Goal: Find contact information: Find contact information

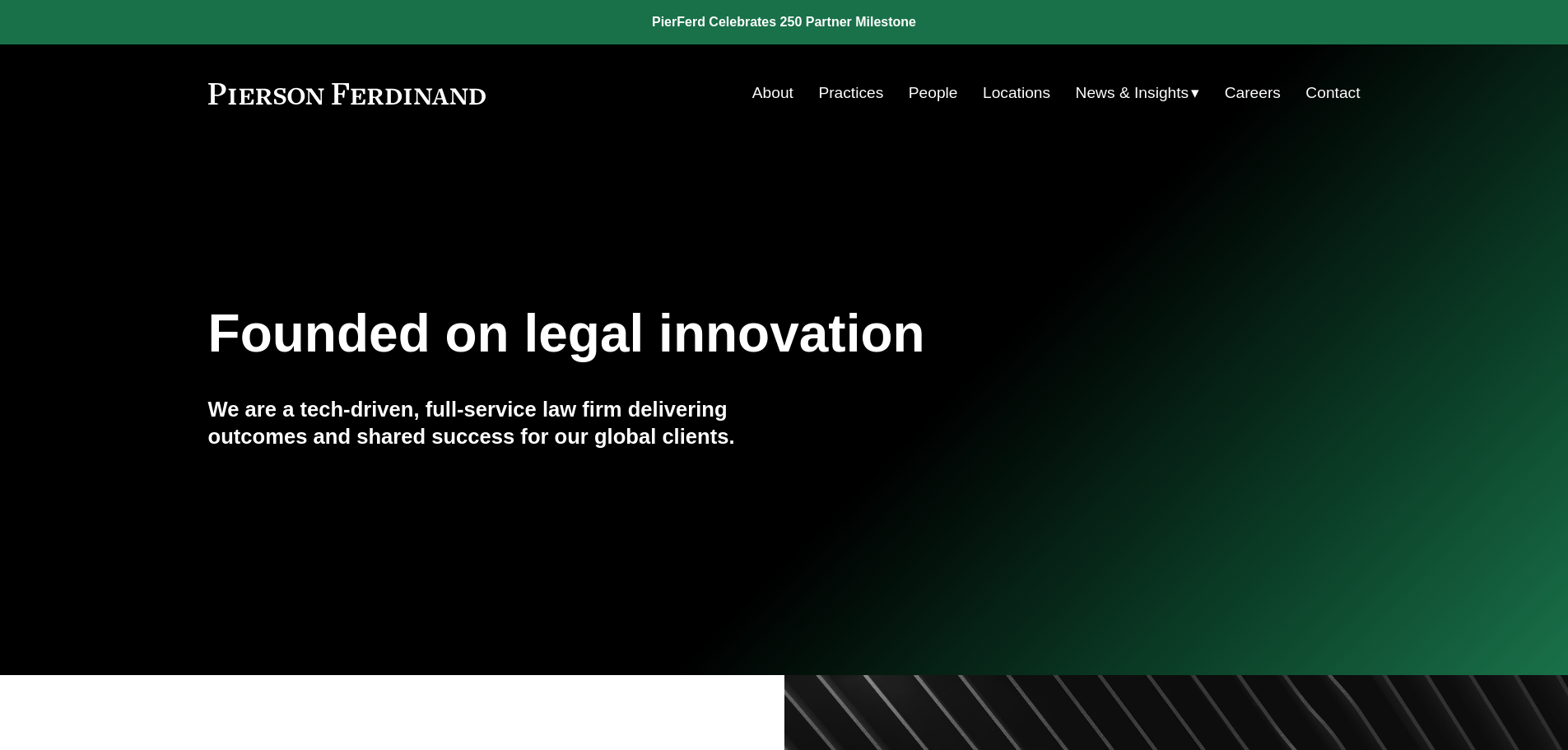
click at [1008, 98] on link "Locations" at bounding box center [1017, 92] width 67 height 32
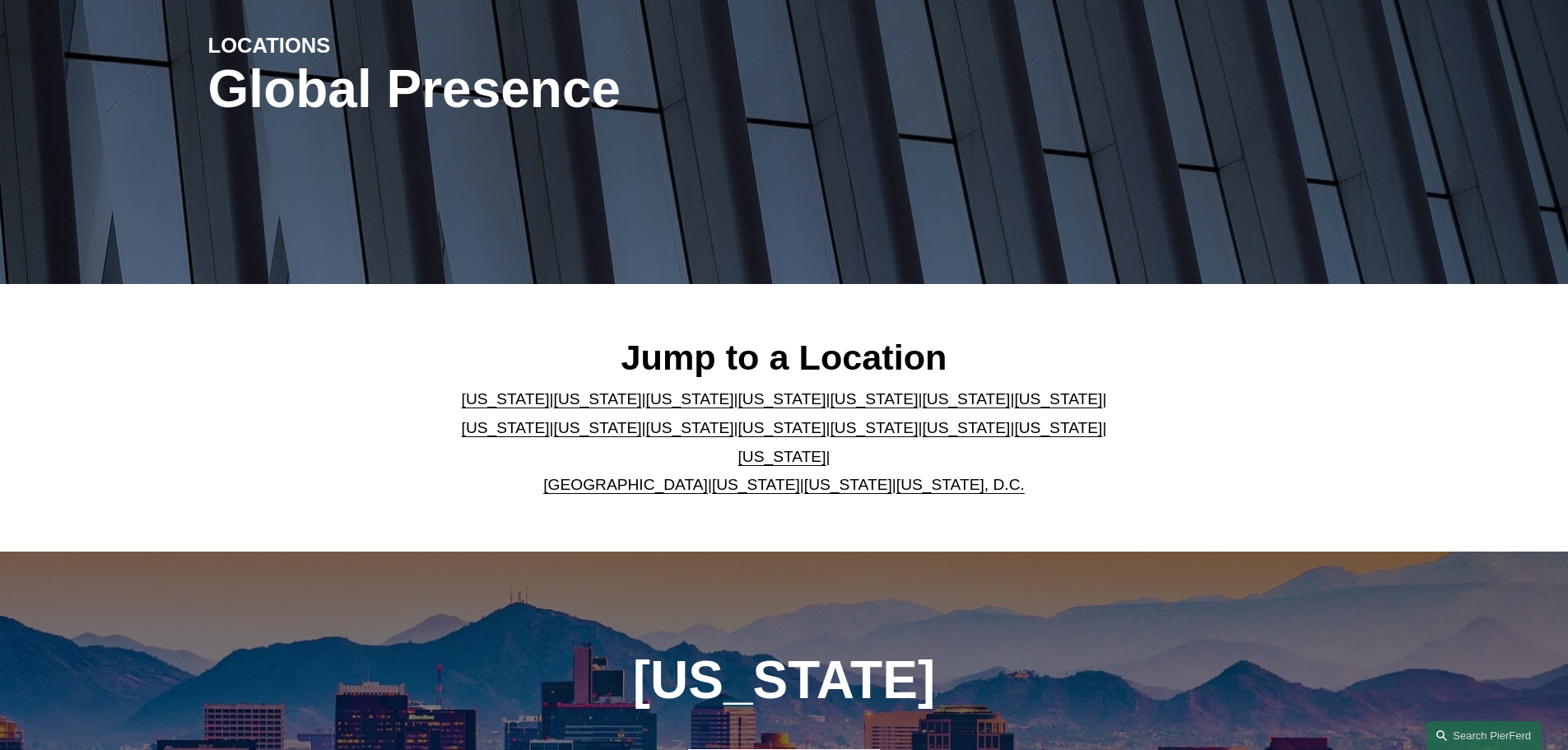
scroll to position [329, 0]
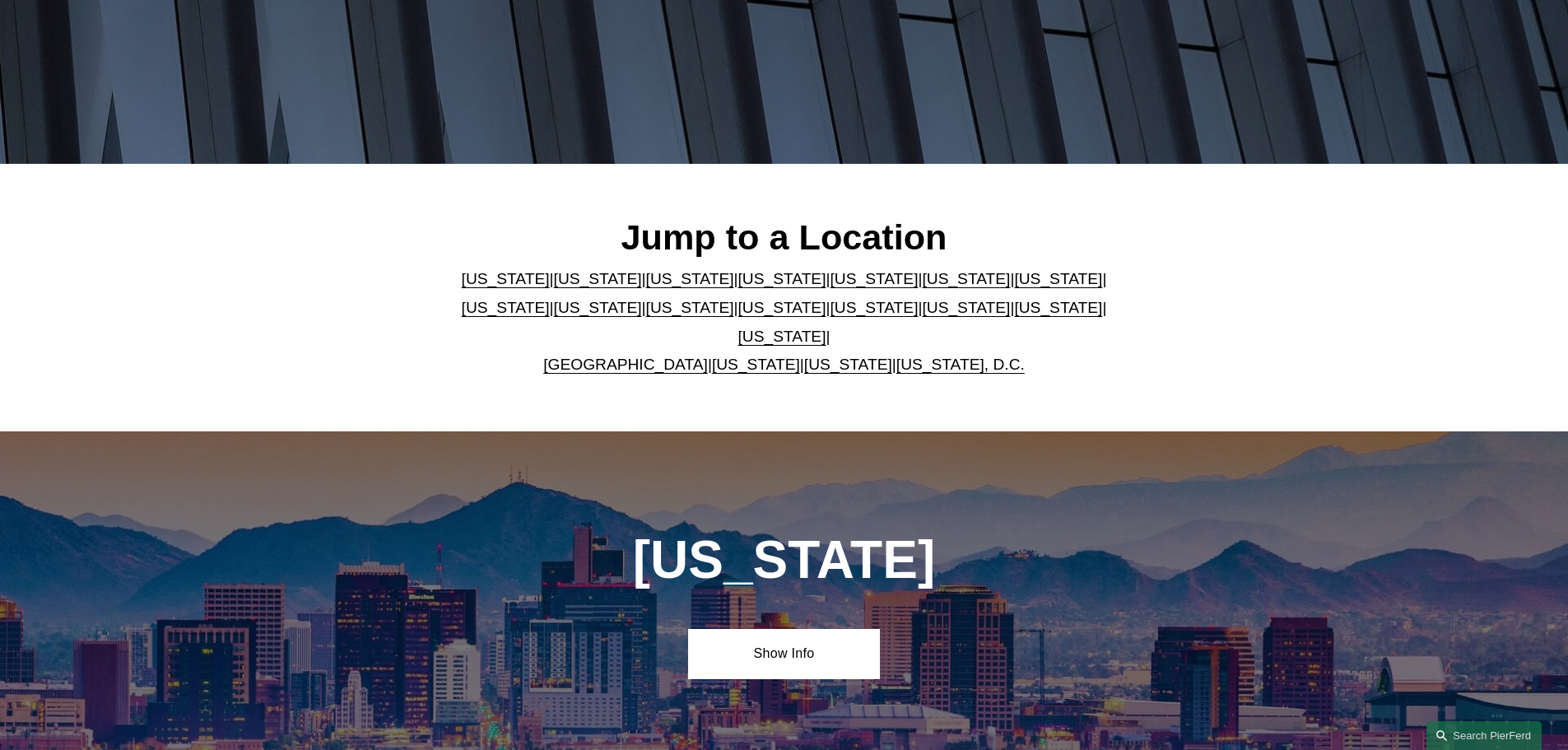
click at [739, 311] on link "New York" at bounding box center [783, 308] width 89 height 17
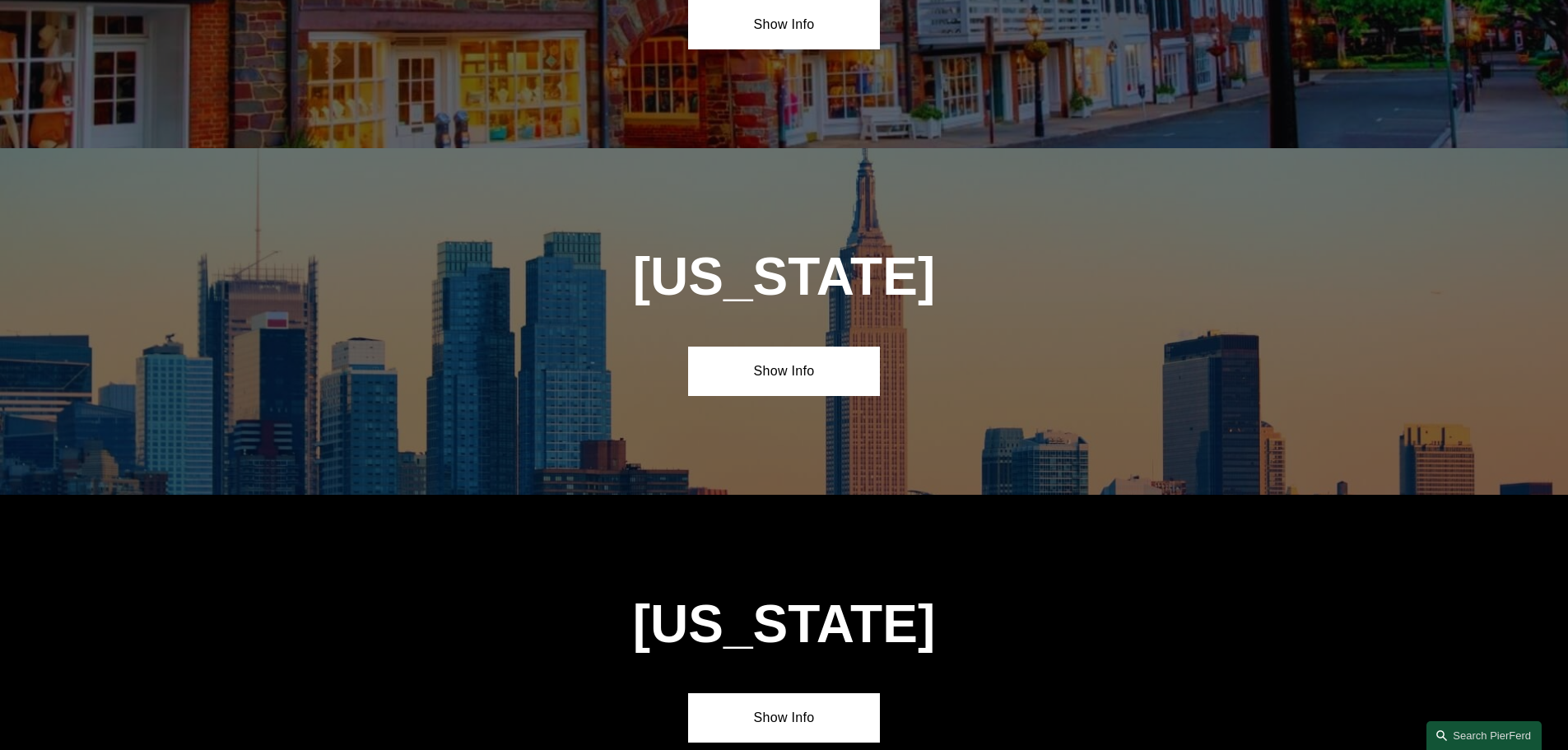
scroll to position [4214, 0]
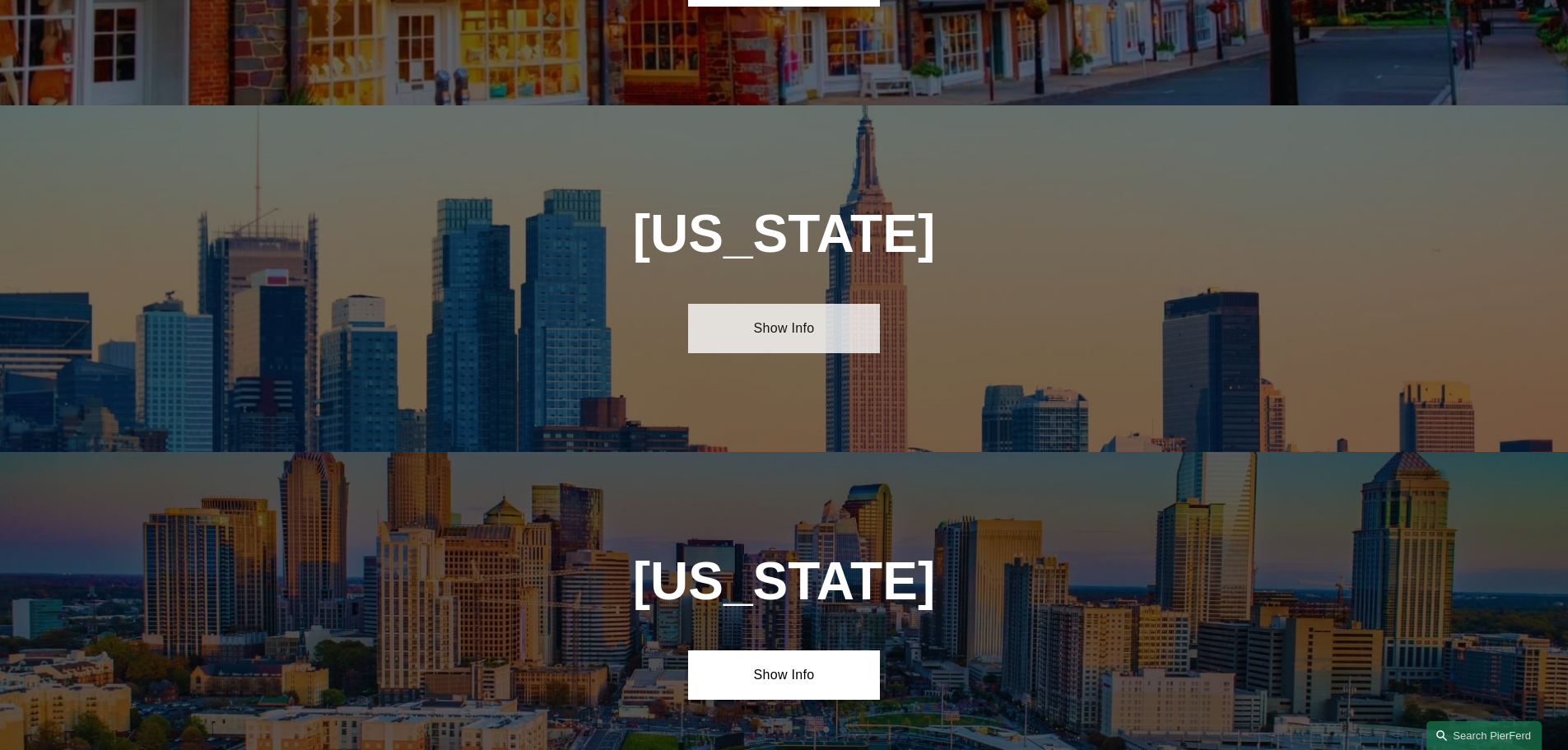
click at [779, 304] on link "Show Info" at bounding box center [783, 328] width 191 height 49
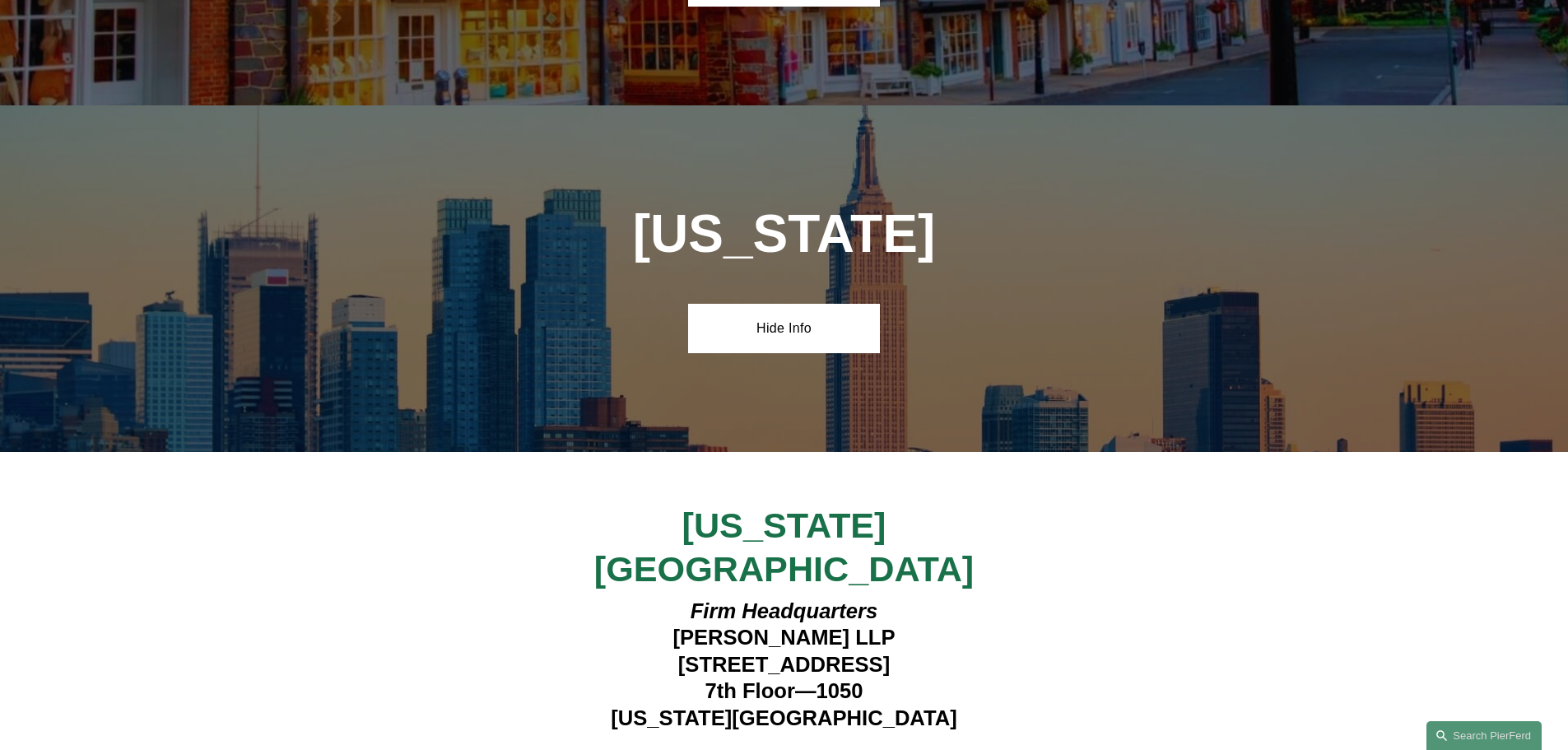
click at [796, 749] on strong "View Lawyers" at bounding box center [778, 762] width 104 height 17
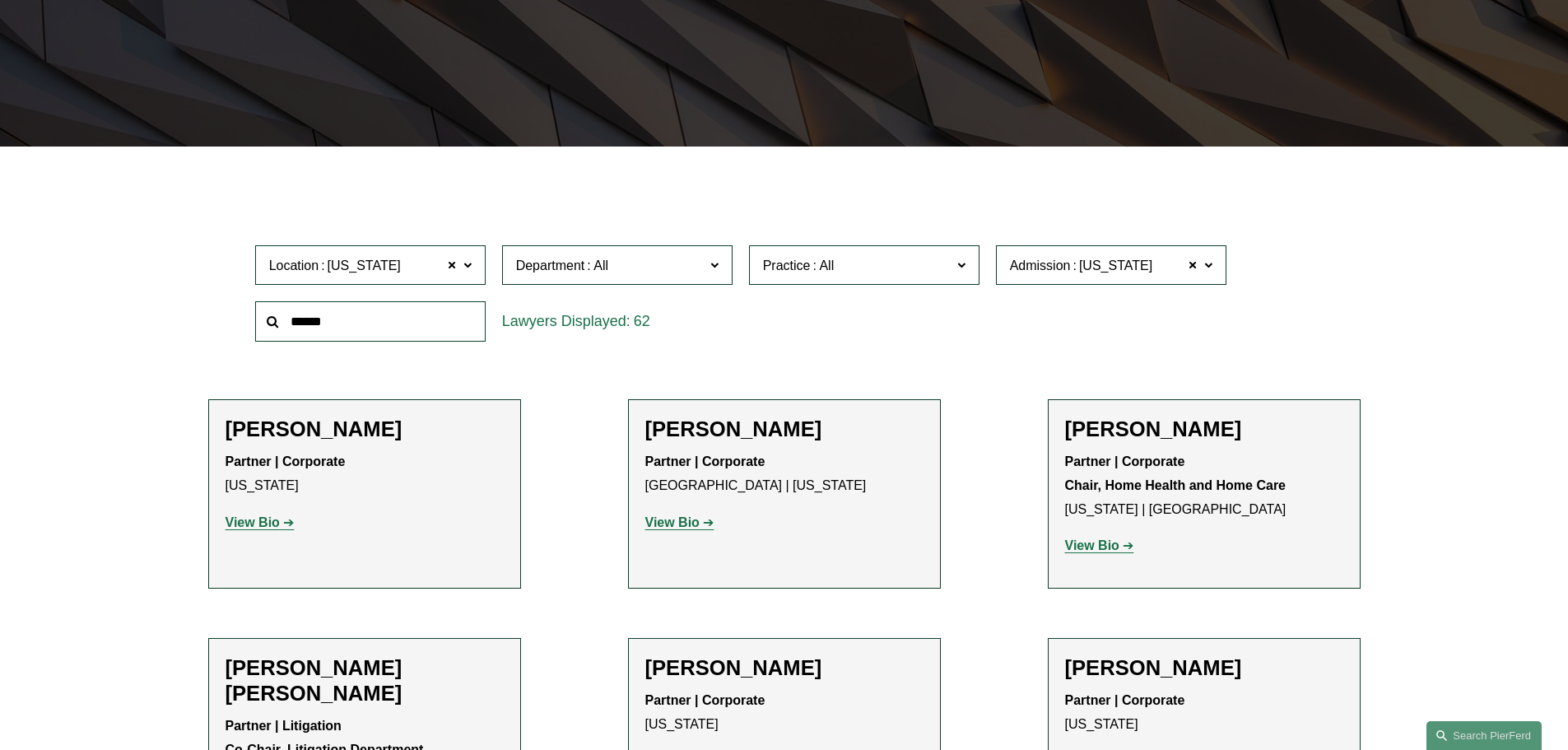
scroll to position [412, 0]
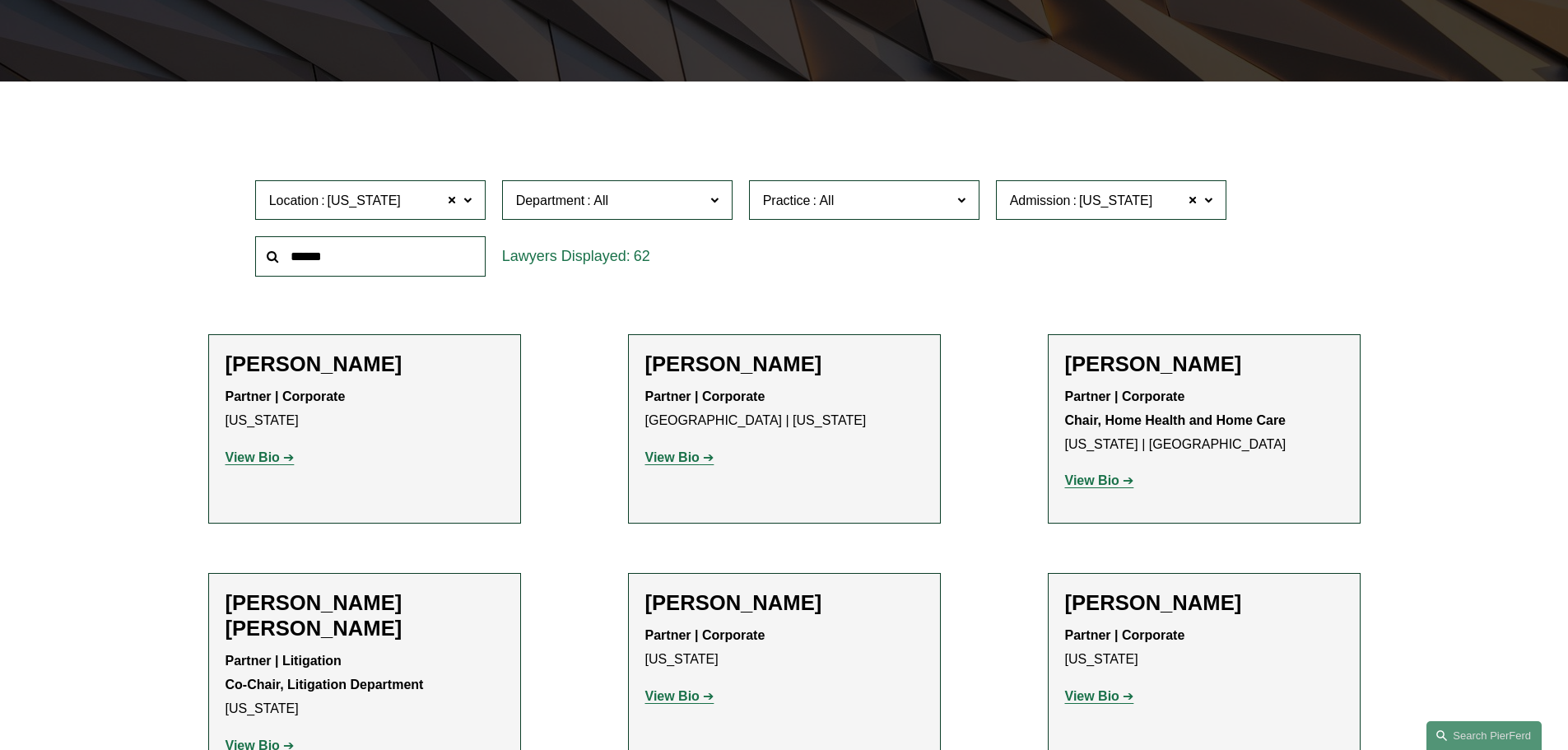
click at [845, 202] on span "Practice" at bounding box center [857, 200] width 189 height 22
click at [0, 0] on link "Mergers and Acquisitions" at bounding box center [0, 0] width 0 height 0
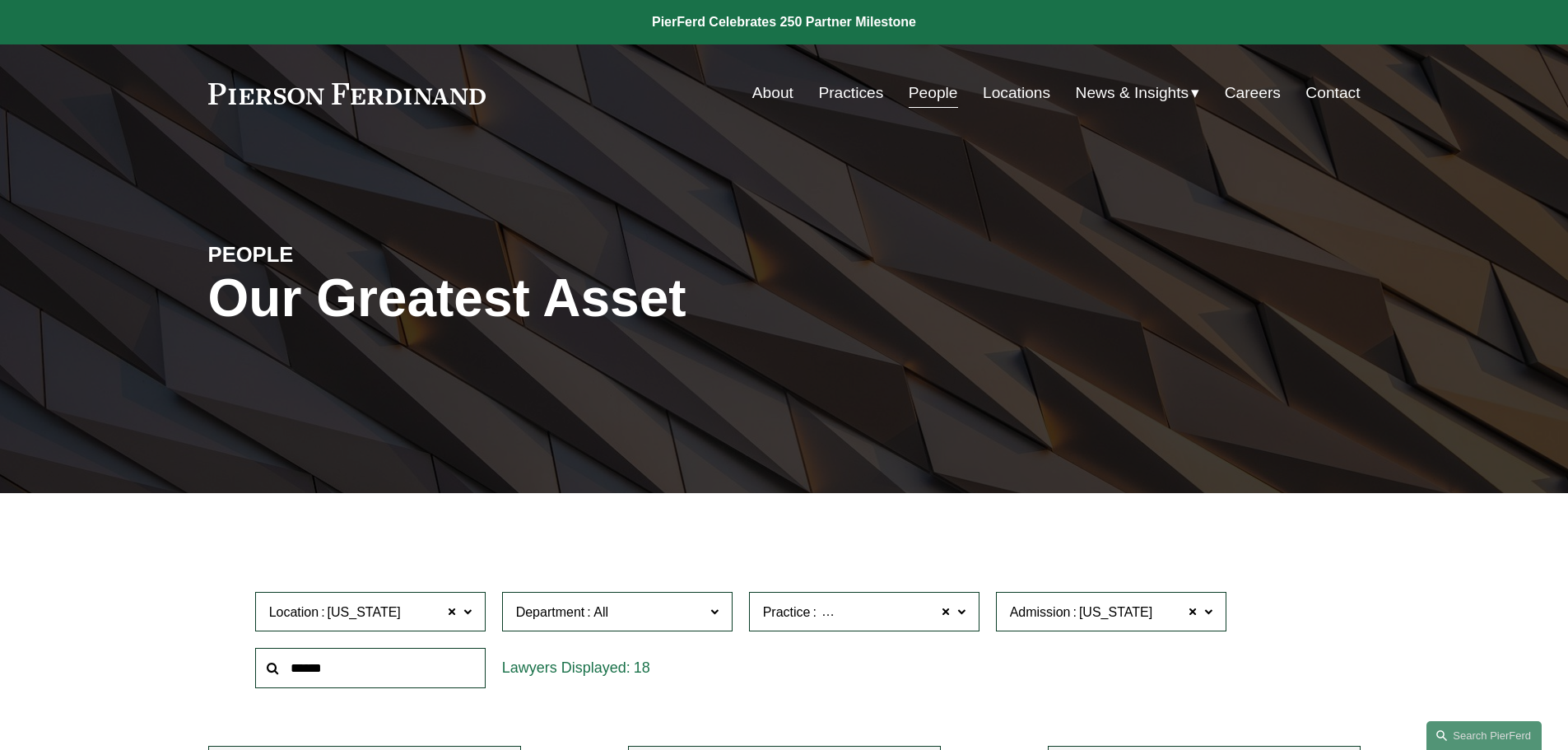
click at [833, 95] on link "Practices" at bounding box center [851, 92] width 65 height 32
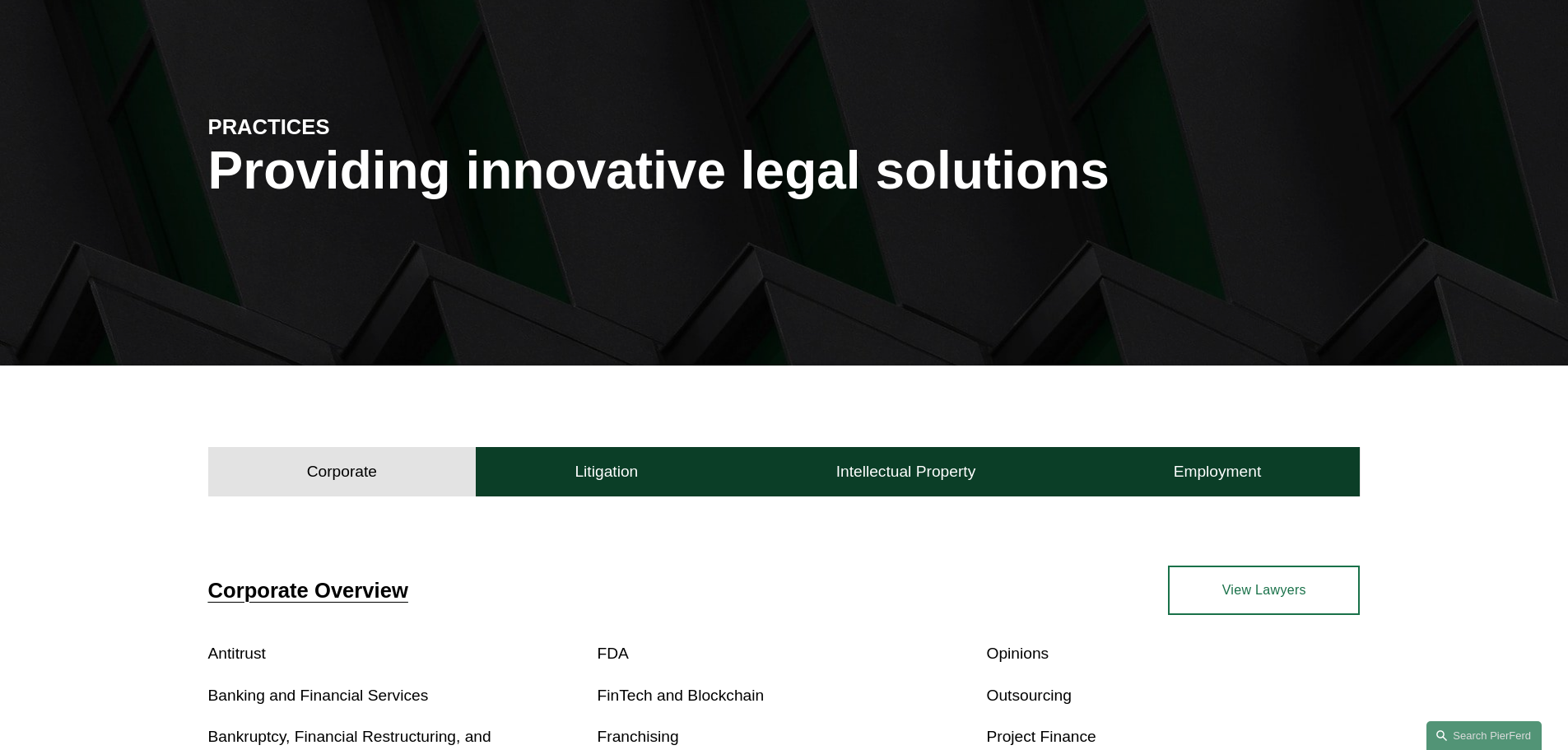
scroll to position [247, 0]
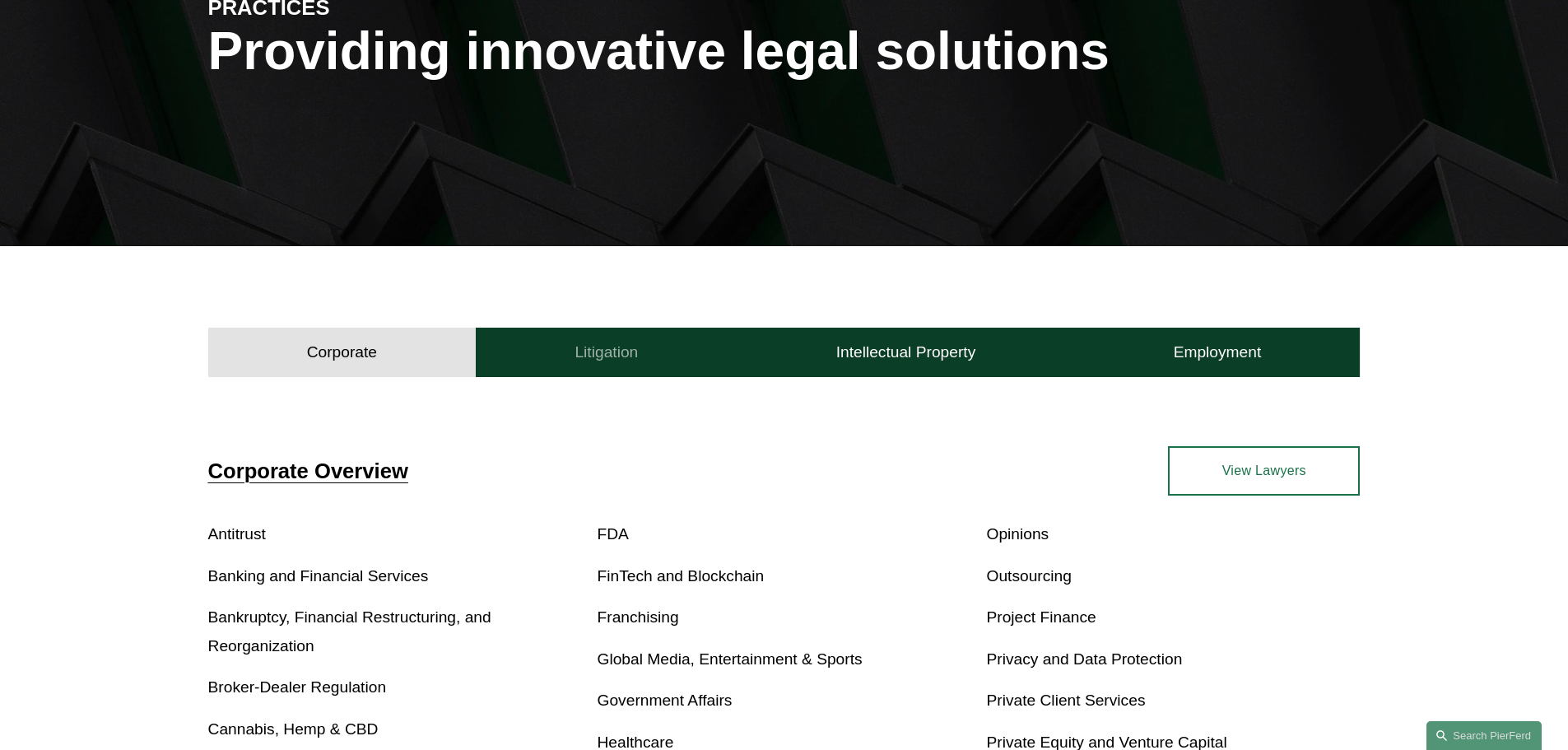
drag, startPoint x: 567, startPoint y: 356, endPoint x: 625, endPoint y: 362, distance: 58.3
click at [567, 355] on button "Litigation" at bounding box center [606, 352] width 261 height 49
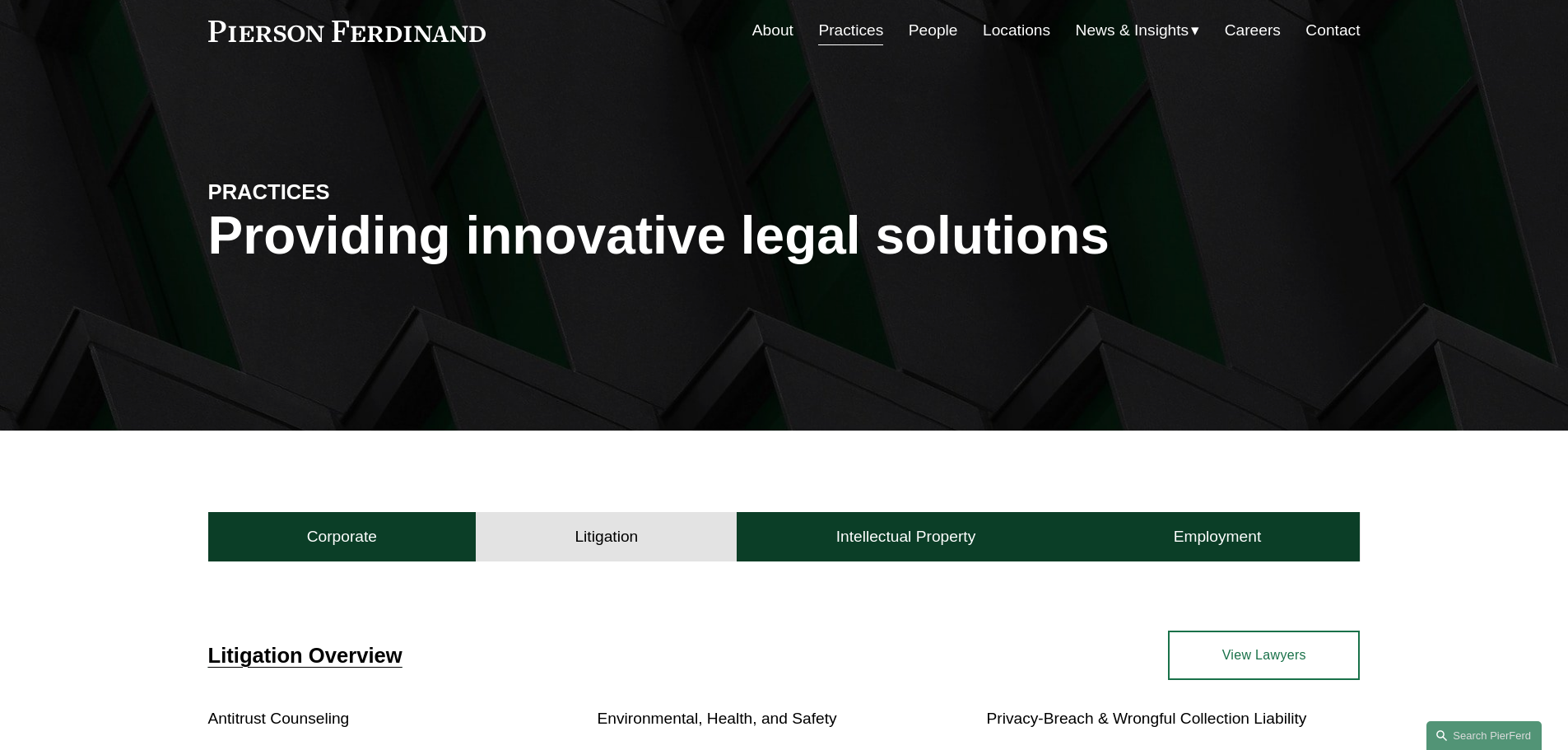
scroll to position [0, 0]
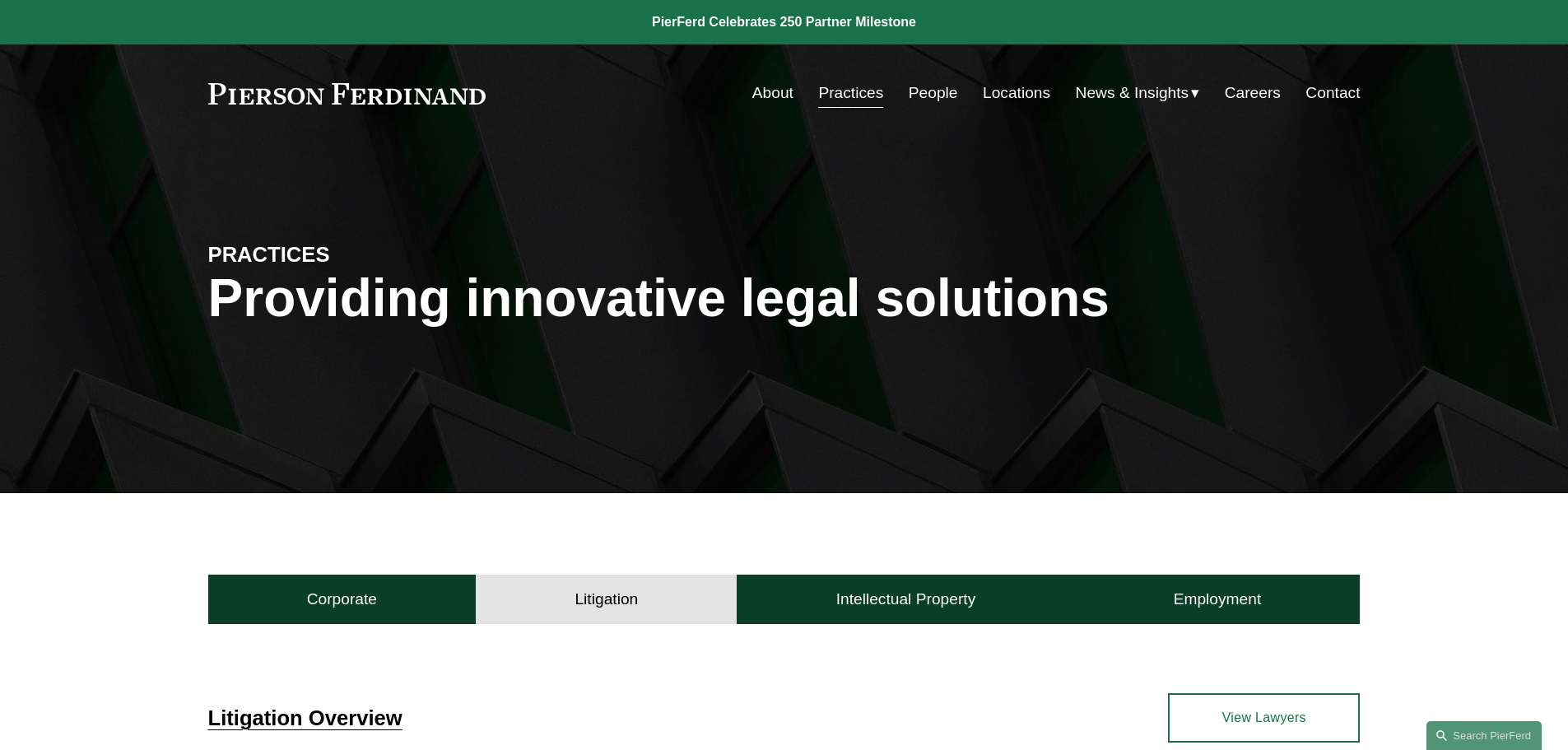
click at [1012, 98] on link "Locations" at bounding box center [1017, 92] width 67 height 32
click at [1014, 96] on link "Locations" at bounding box center [1017, 92] width 67 height 32
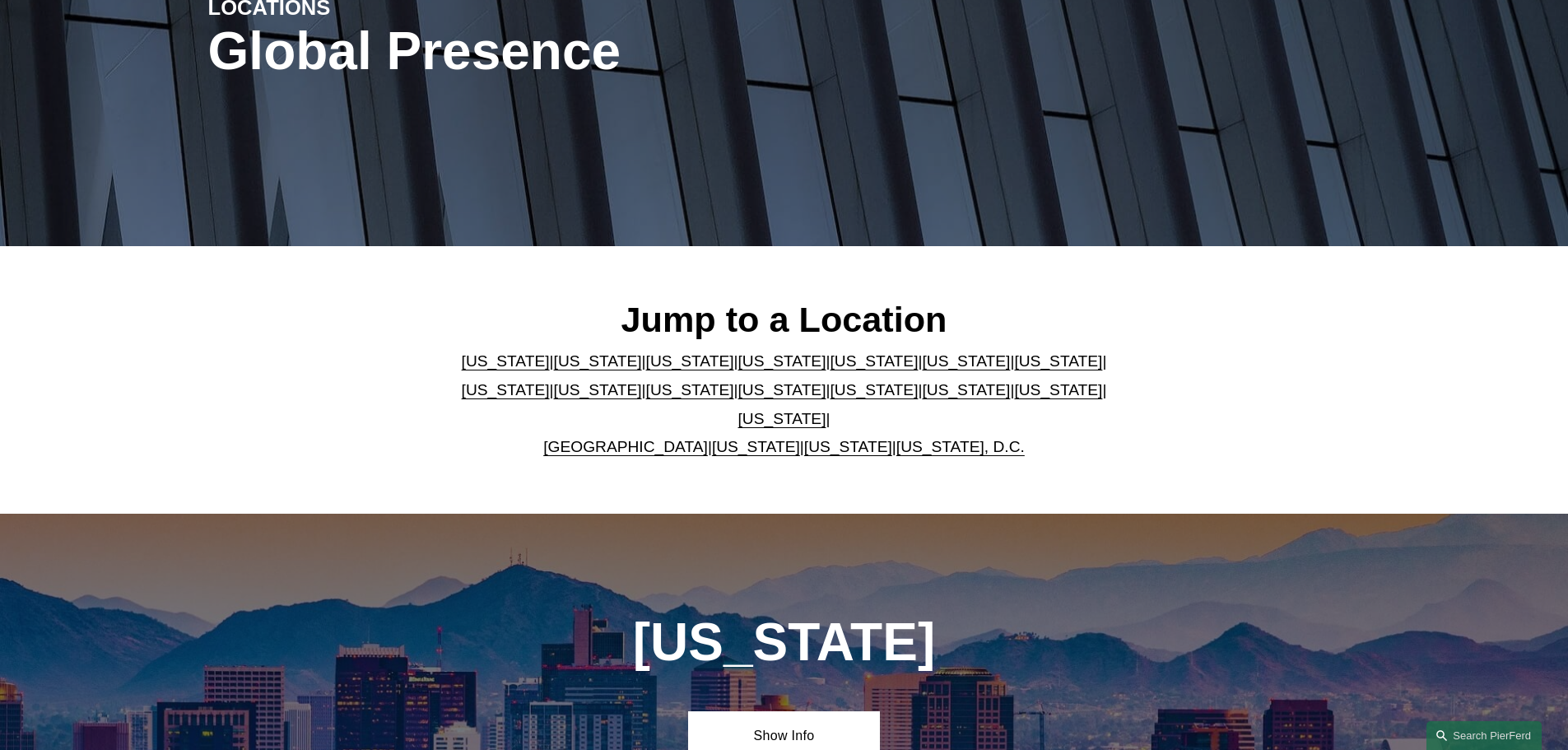
click at [739, 391] on link "[US_STATE]" at bounding box center [783, 389] width 89 height 17
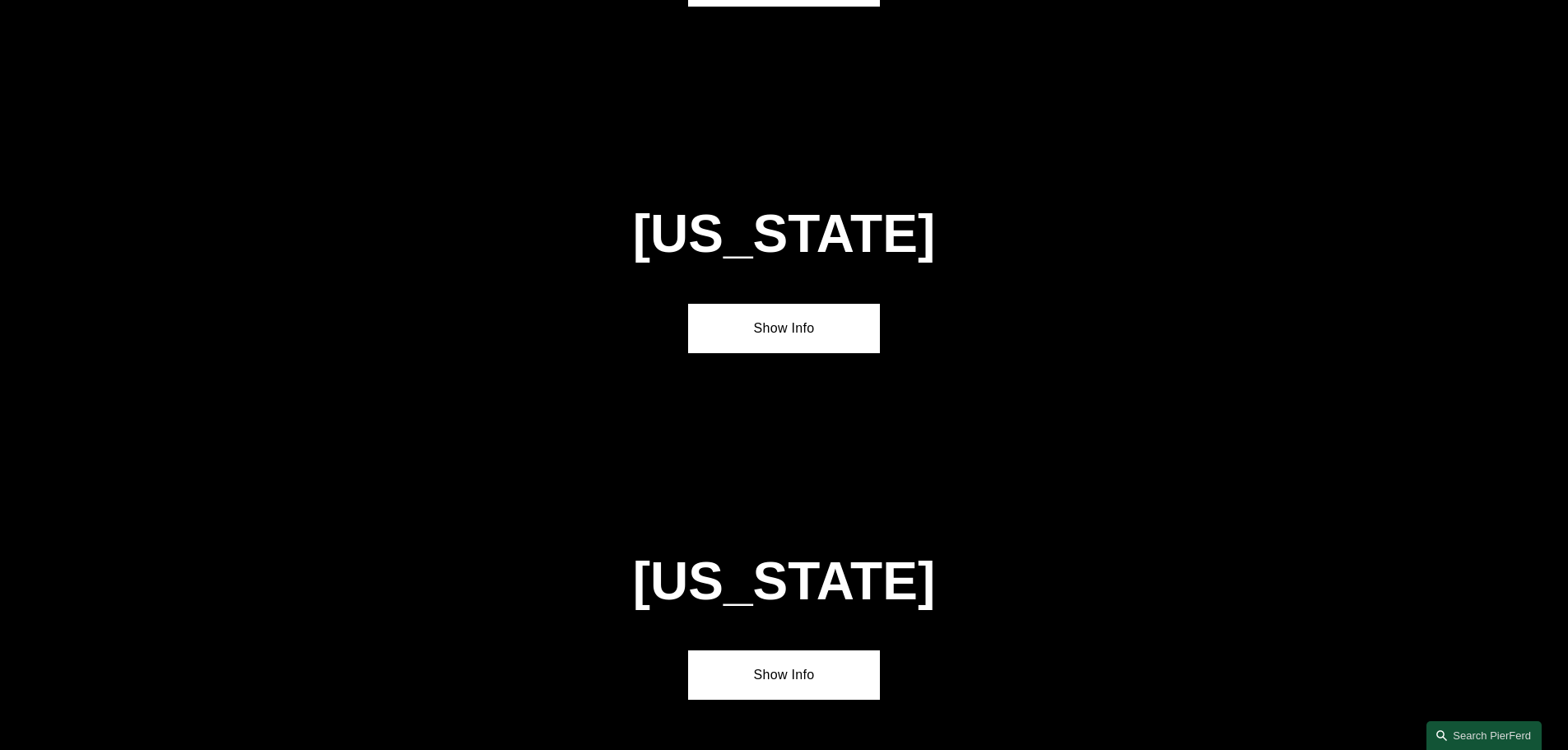
scroll to position [4362, 0]
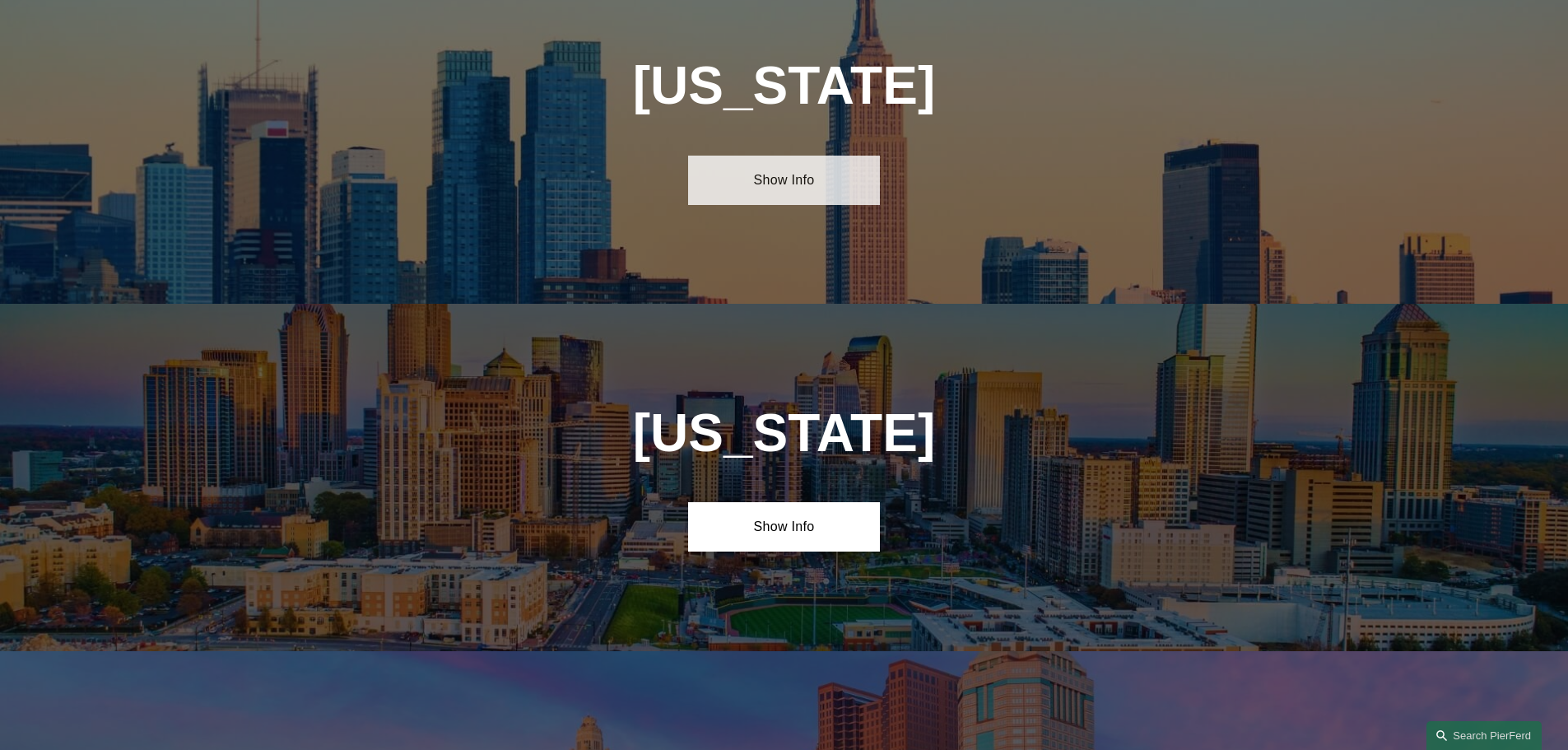
click at [777, 156] on link "Show Info" at bounding box center [783, 180] width 191 height 49
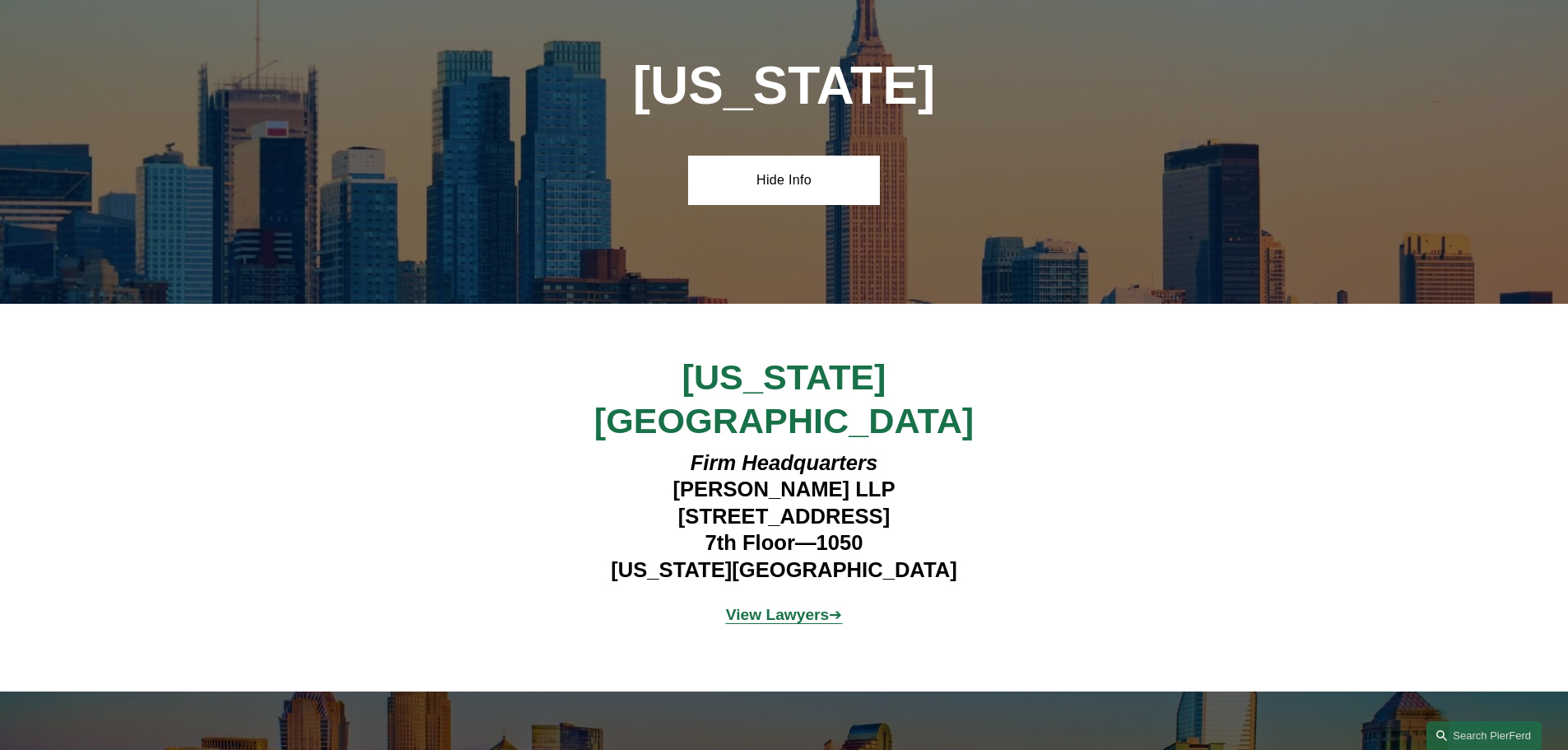
click at [807, 606] on strong "View Lawyers" at bounding box center [778, 614] width 104 height 17
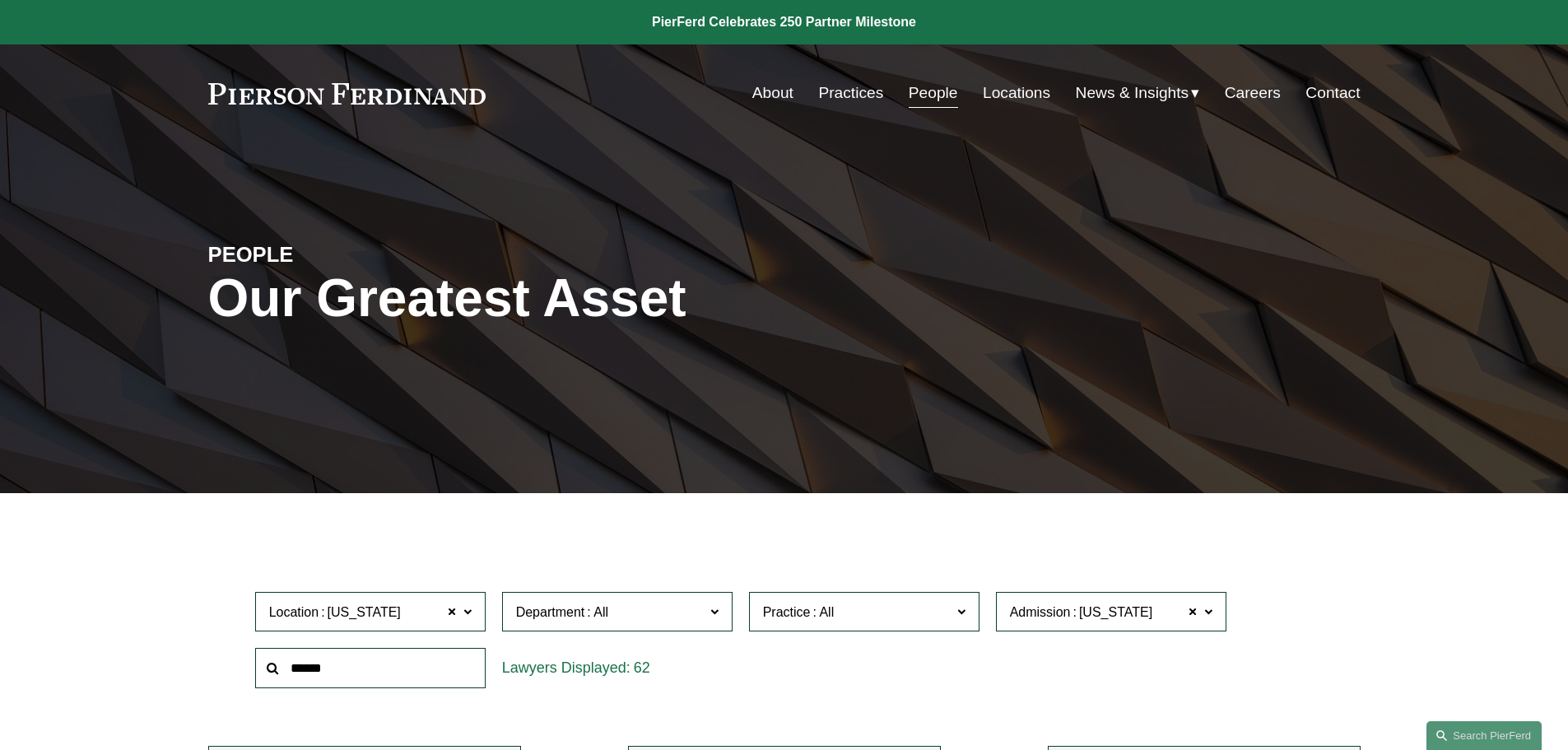
click at [1000, 94] on link "Locations" at bounding box center [1017, 92] width 67 height 32
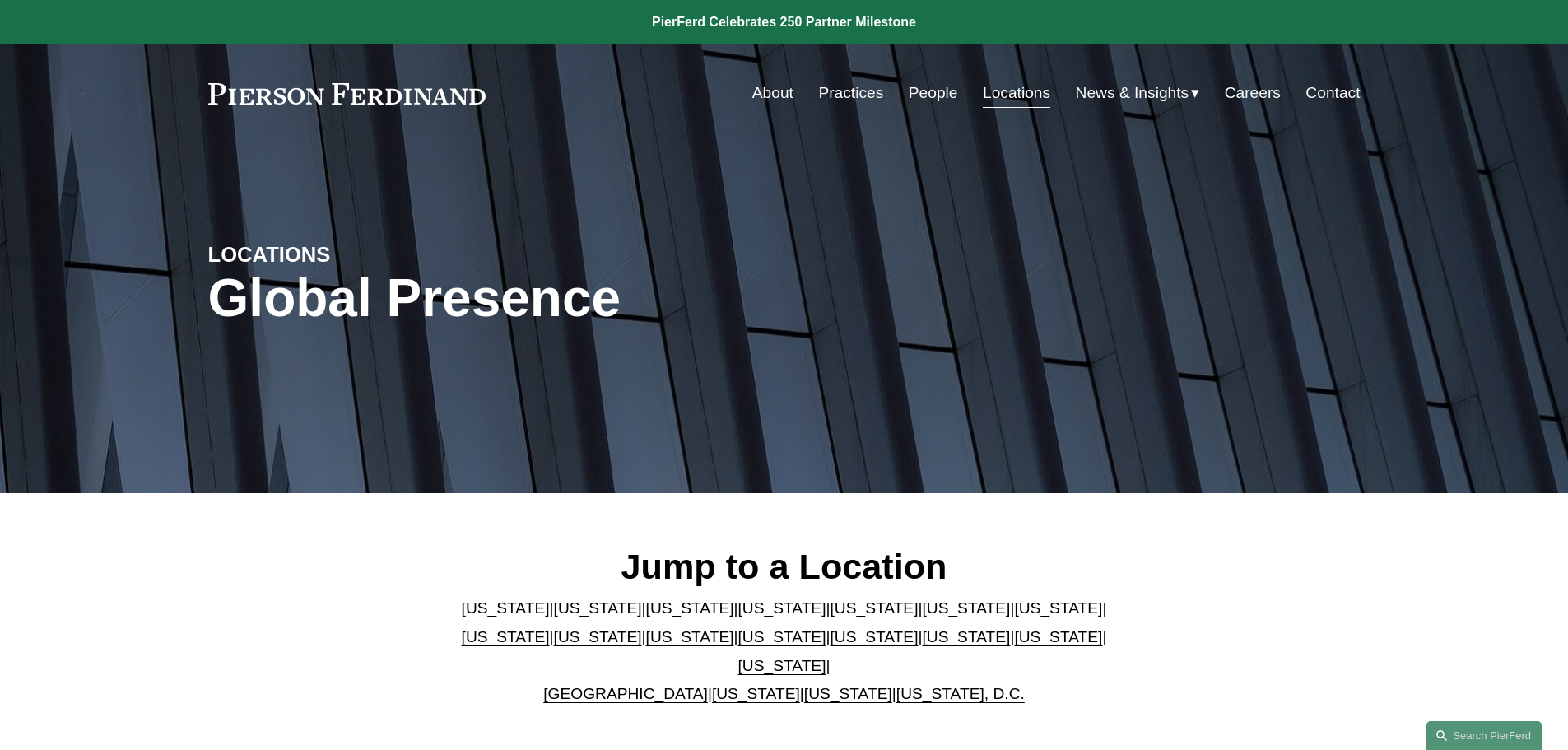
click at [739, 645] on link "[US_STATE]" at bounding box center [783, 637] width 89 height 17
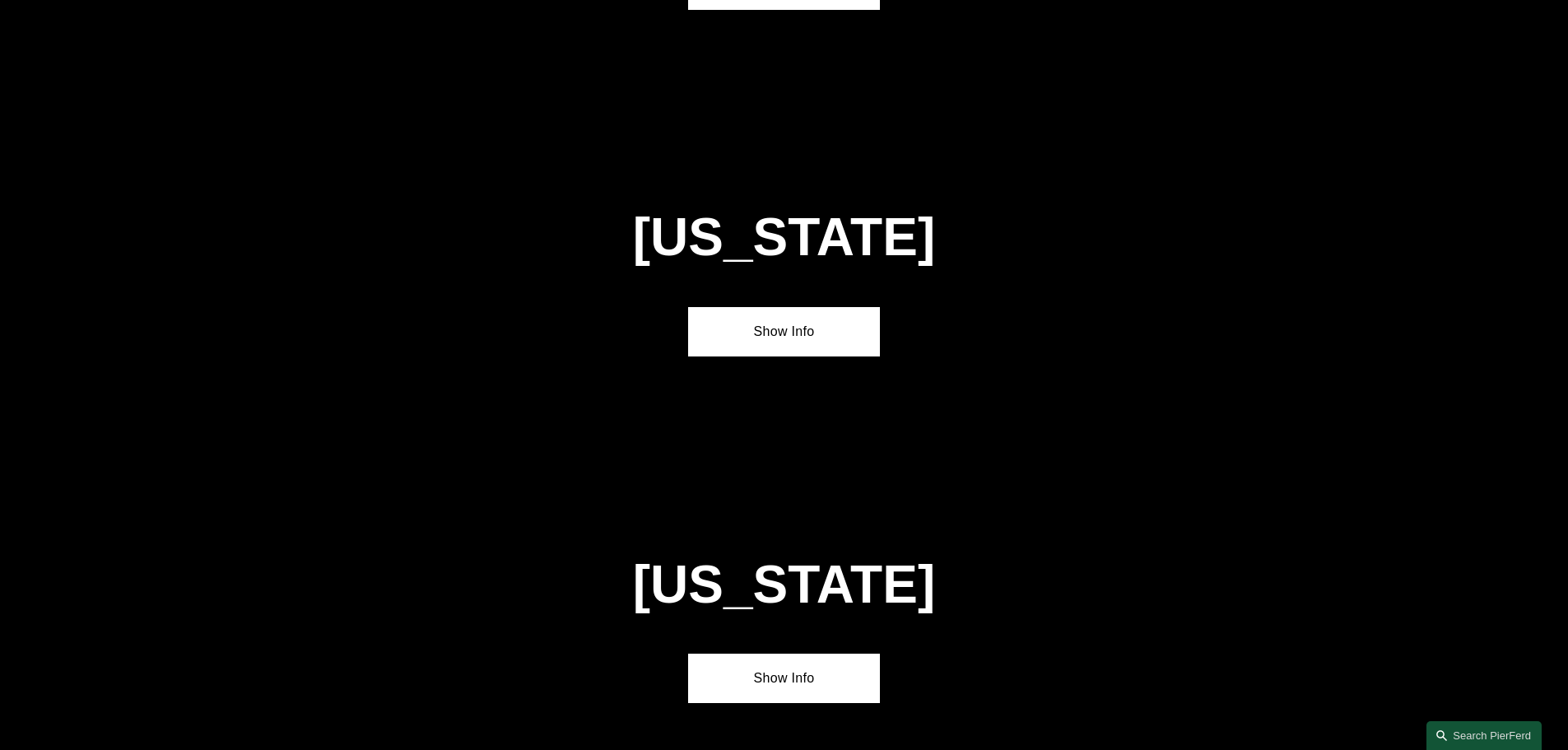
scroll to position [4214, 0]
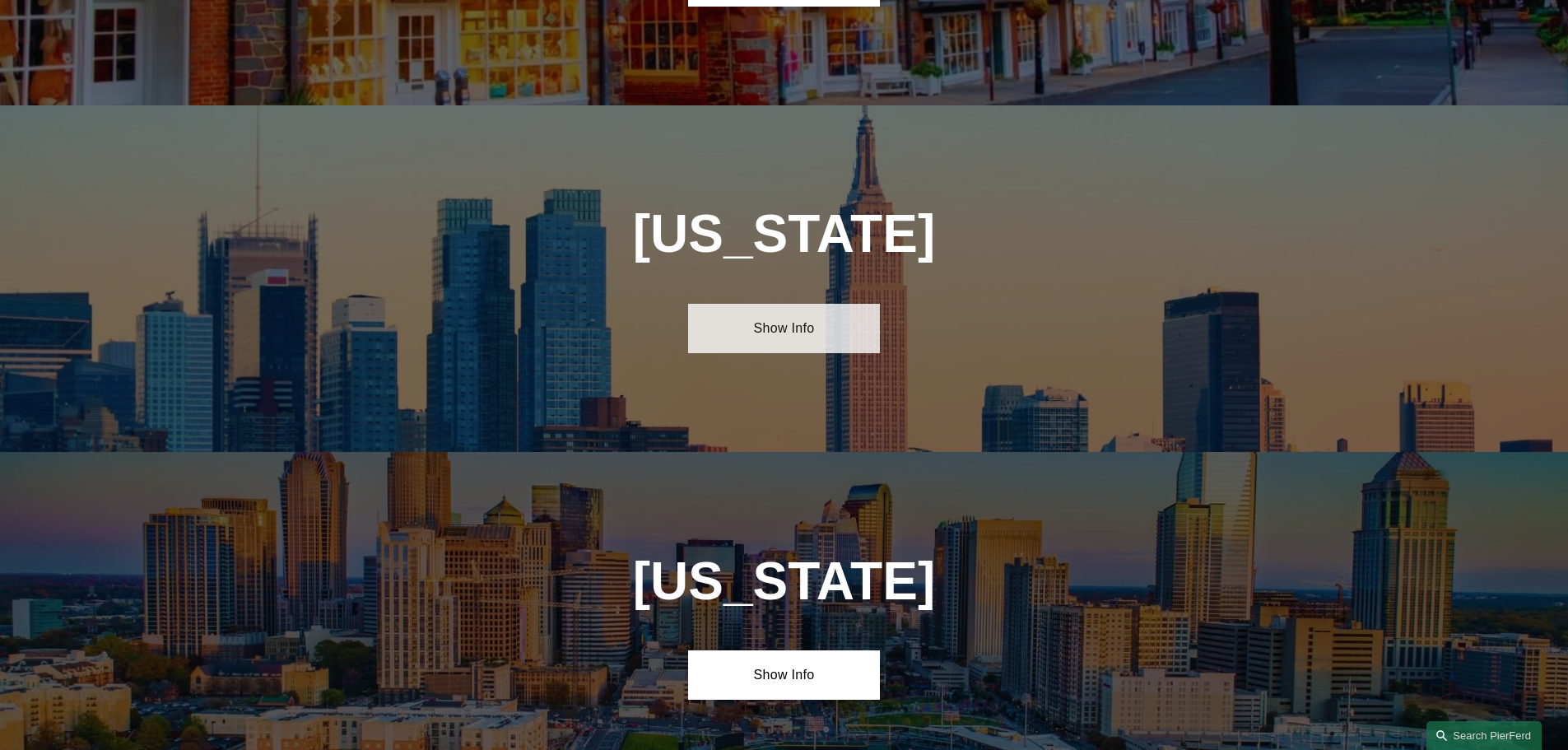
click at [795, 304] on link "Show Info" at bounding box center [783, 328] width 191 height 49
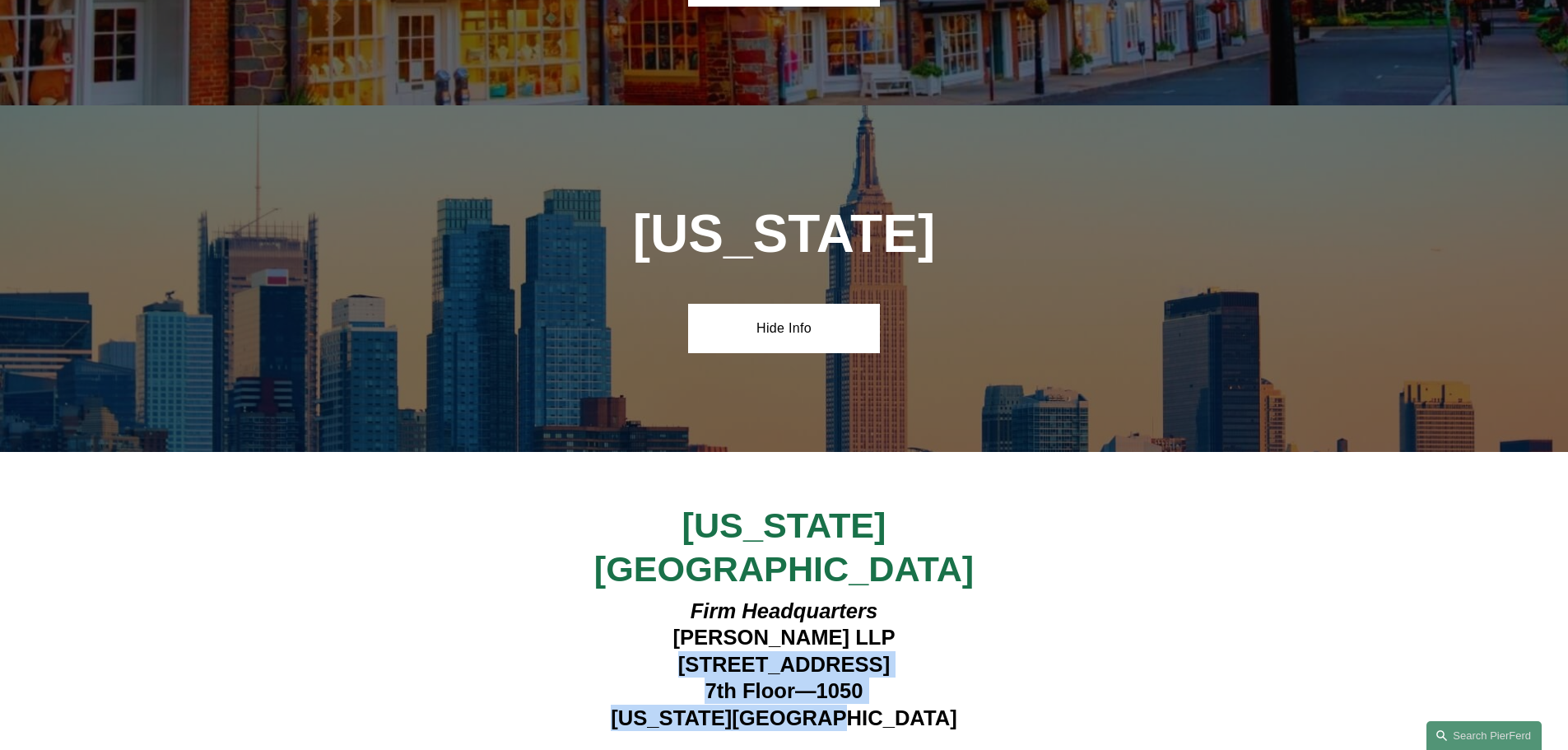
drag, startPoint x: 637, startPoint y: 522, endPoint x: 897, endPoint y: 576, distance: 265.5
click at [897, 597] on h4 "Firm Headquarters [PERSON_NAME] LLP [STREET_ADDRESS][US_STATE]" at bounding box center [784, 663] width 480 height 134
